Goal: Find specific page/section: Find specific page/section

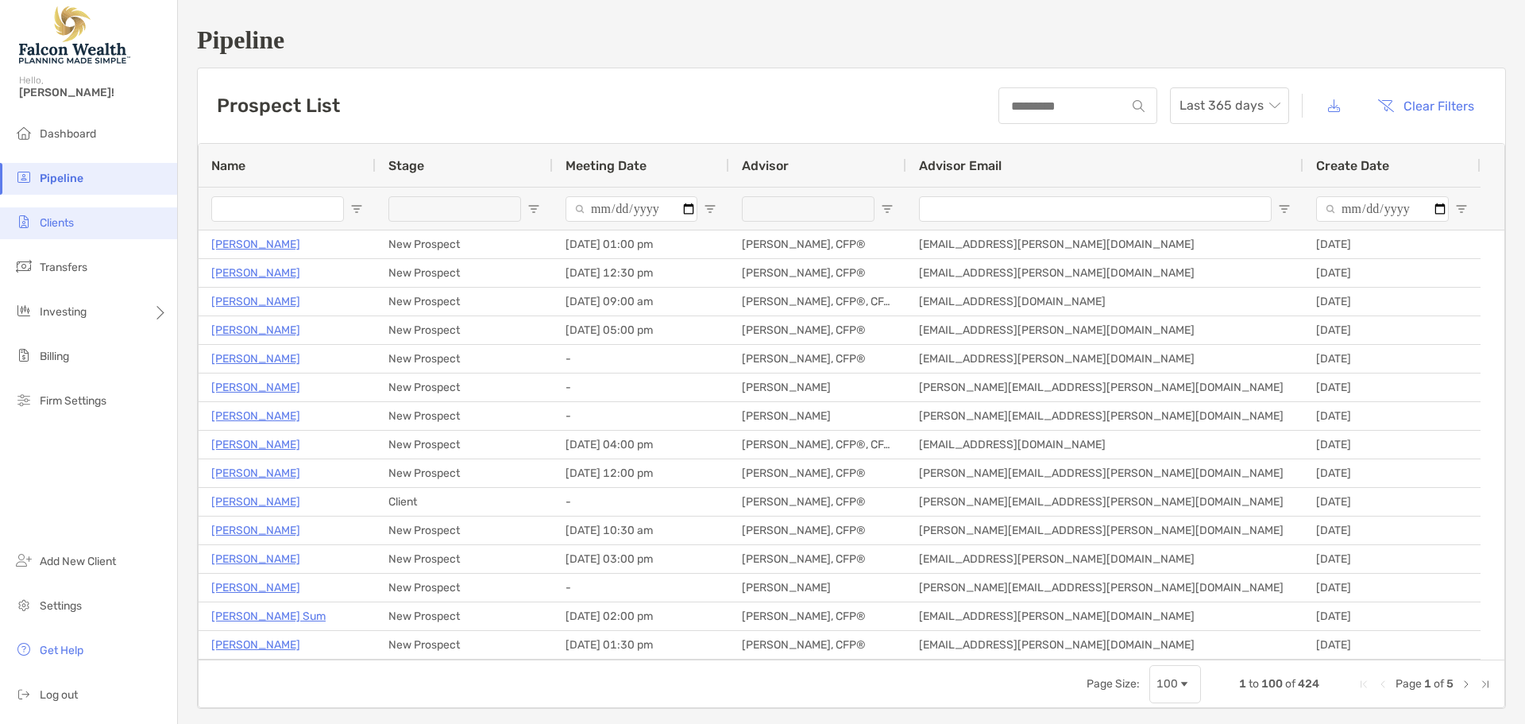
click at [44, 212] on li "Clients" at bounding box center [88, 223] width 177 height 32
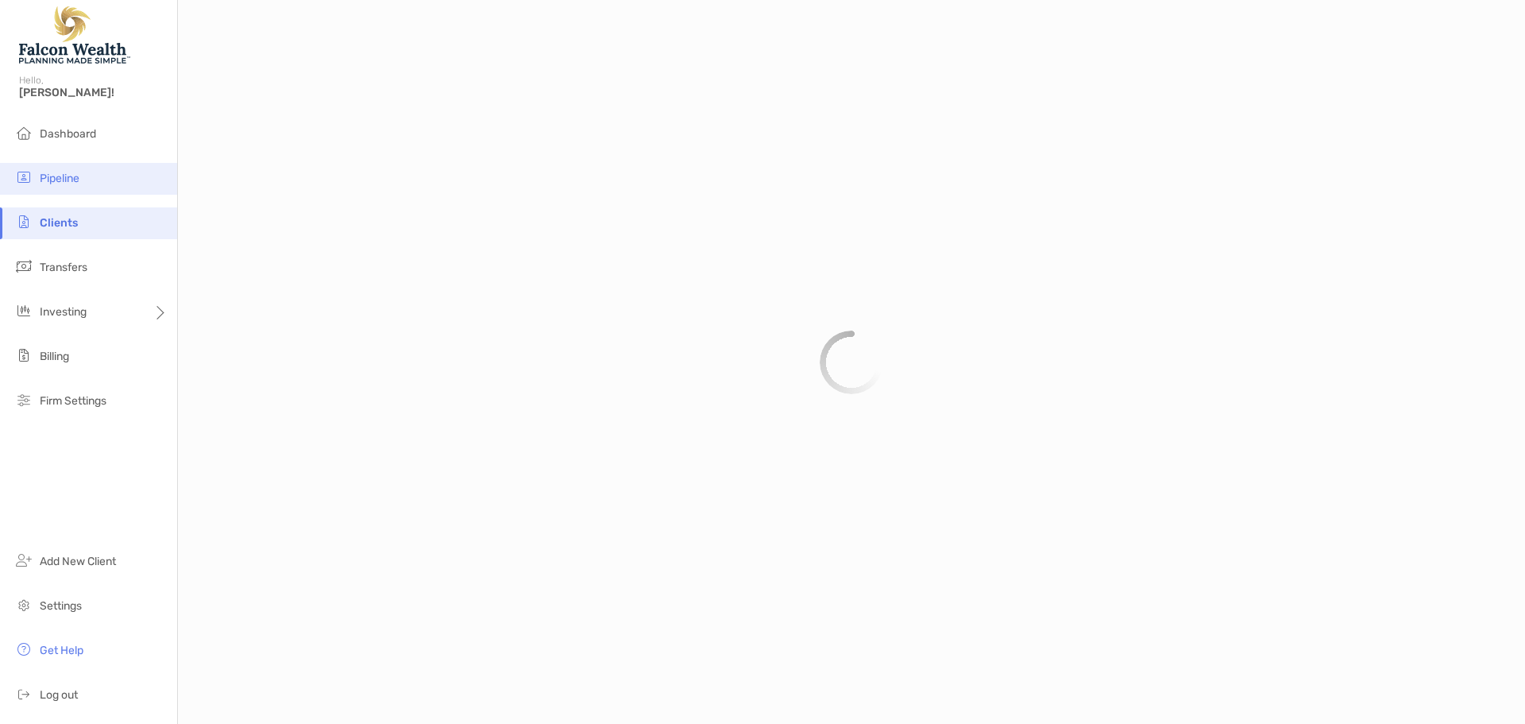
click at [63, 178] on span "Pipeline" at bounding box center [60, 179] width 40 height 14
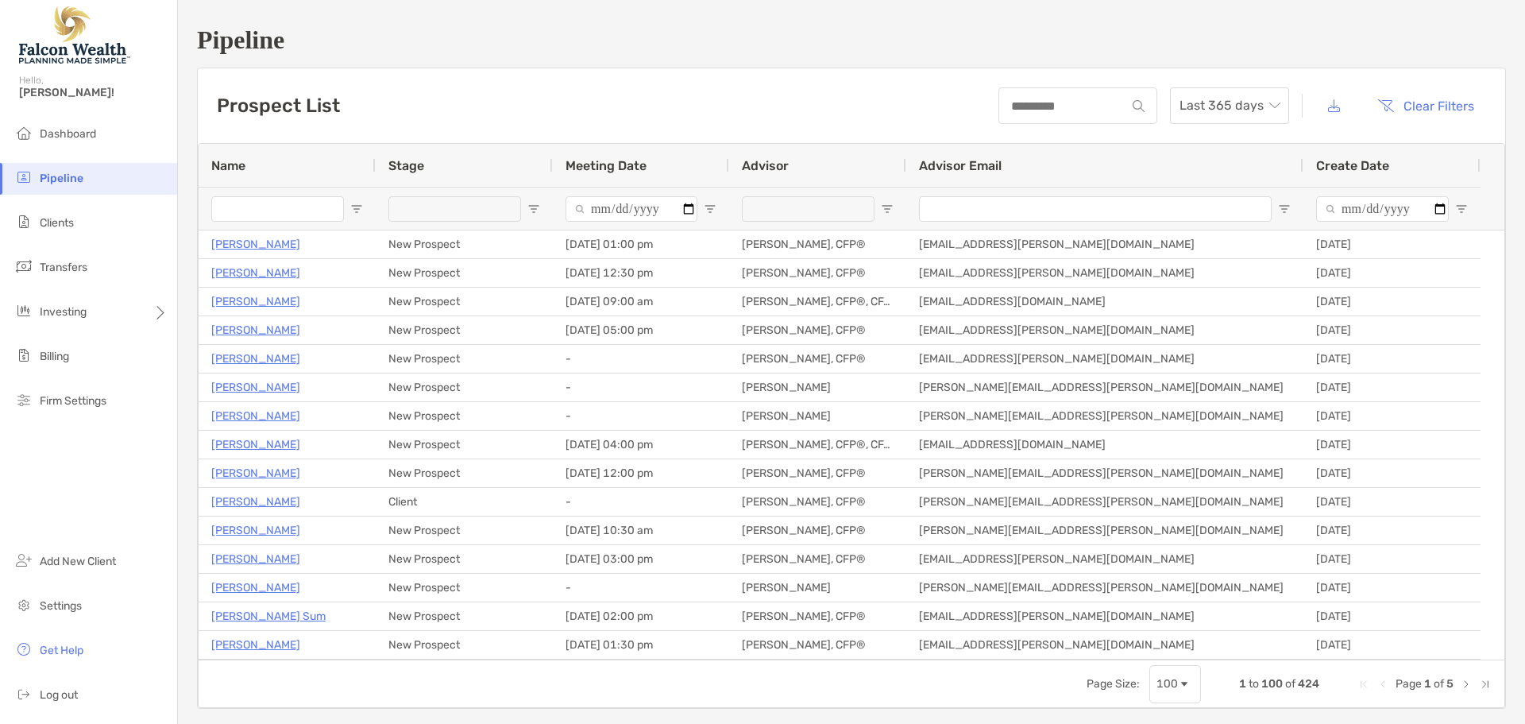
click at [1039, 117] on div at bounding box center [1078, 105] width 159 height 37
click at [1039, 108] on input at bounding box center [1063, 106] width 126 height 14
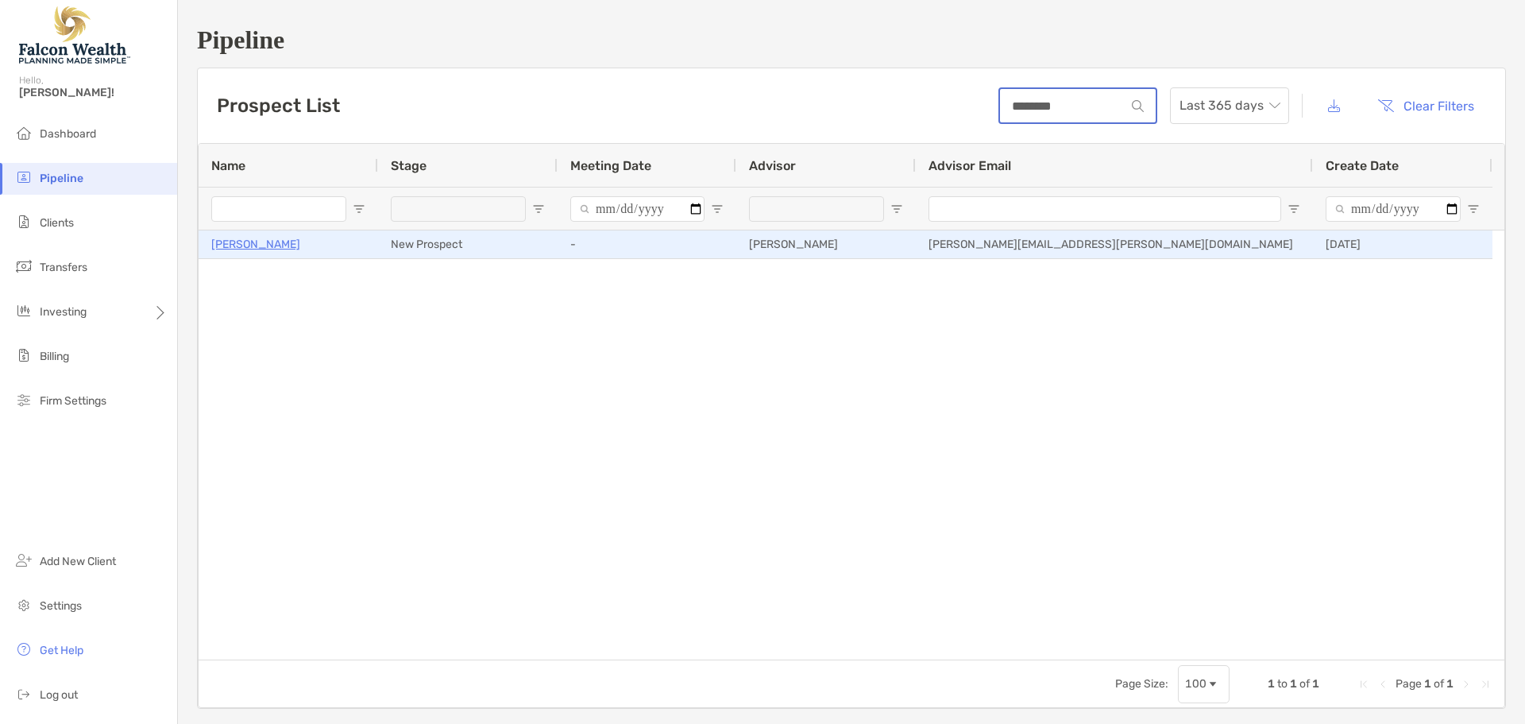
type input "********"
click at [265, 247] on p "[PERSON_NAME]" at bounding box center [255, 244] width 89 height 20
